Goal: Task Accomplishment & Management: Use online tool/utility

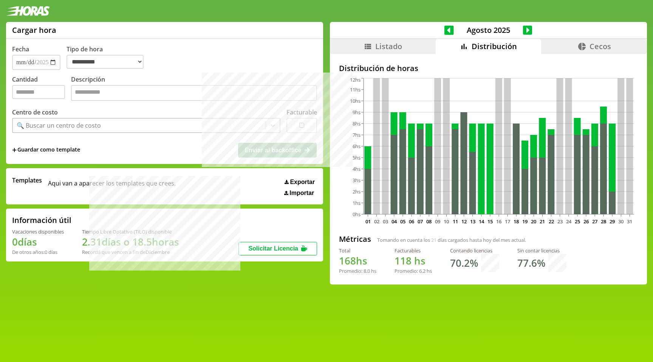
select select "**********"
click at [445, 29] on icon at bounding box center [449, 29] width 9 height 9
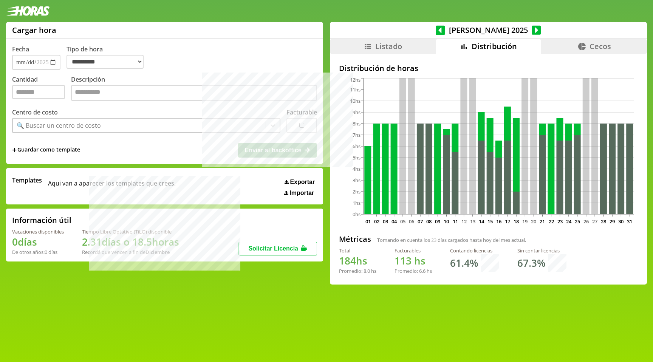
click at [532, 31] on icon at bounding box center [536, 29] width 9 height 9
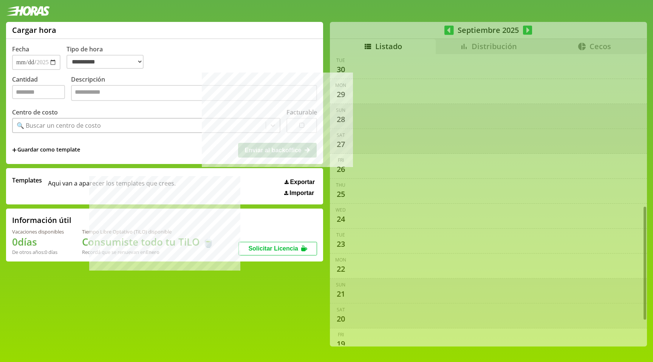
select select "**********"
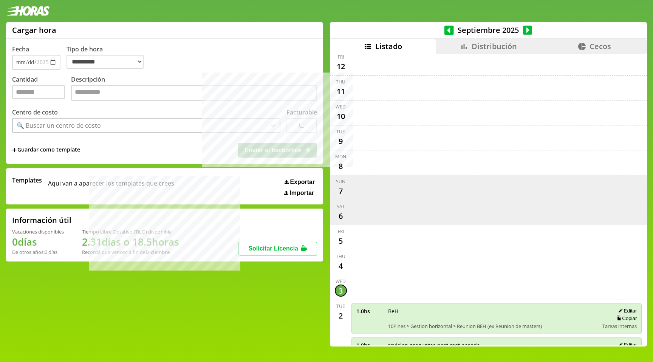
click at [445, 28] on icon at bounding box center [449, 29] width 9 height 9
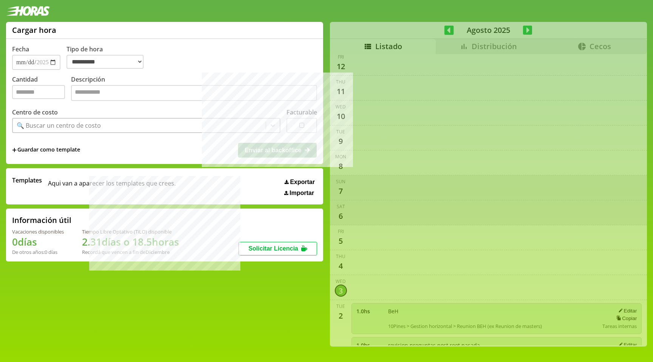
scroll to position [1639, 0]
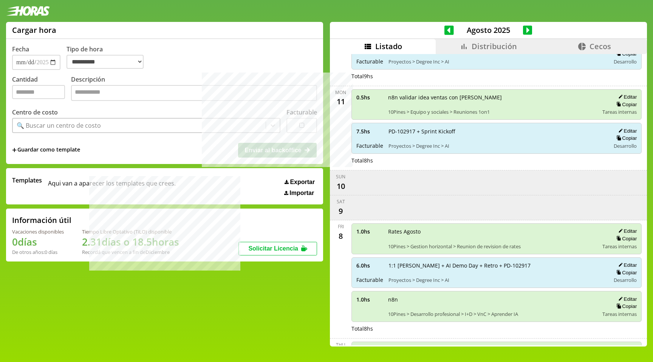
click at [472, 48] on span "Distribución" at bounding box center [494, 46] width 45 height 10
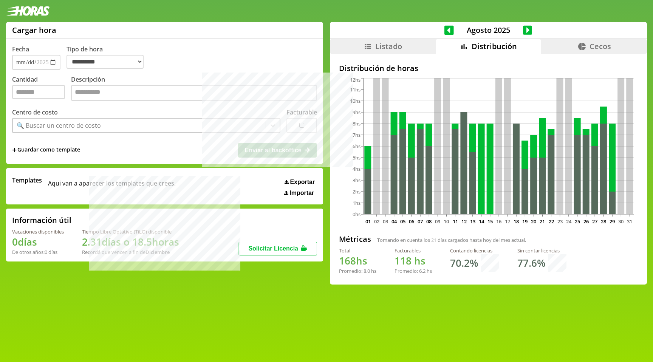
click at [447, 32] on icon at bounding box center [449, 30] width 9 height 11
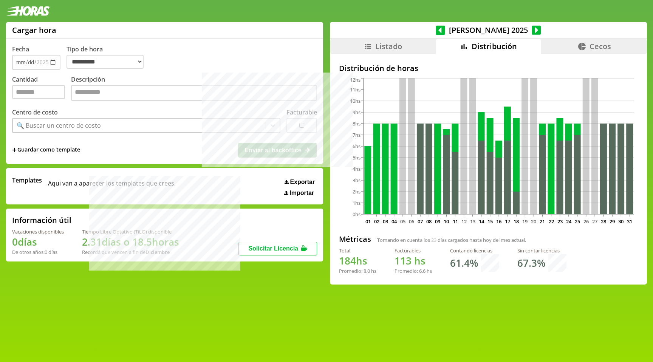
click at [532, 29] on icon at bounding box center [536, 30] width 9 height 11
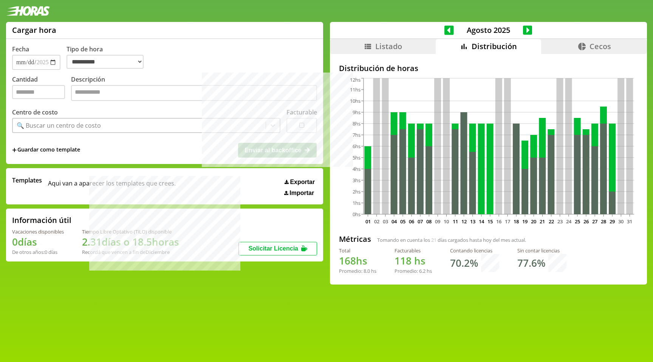
click at [445, 30] on icon at bounding box center [449, 30] width 9 height 11
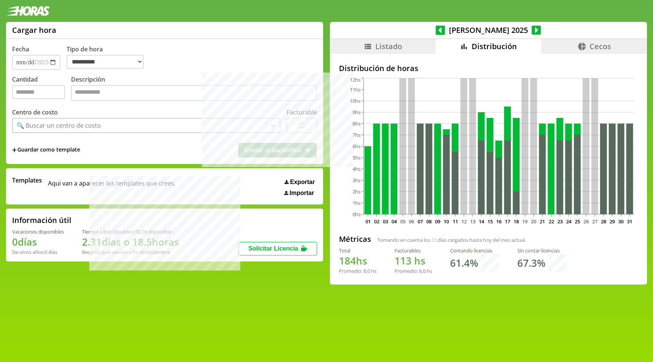
click at [532, 29] on icon at bounding box center [536, 30] width 9 height 11
